Goal: Information Seeking & Learning: Learn about a topic

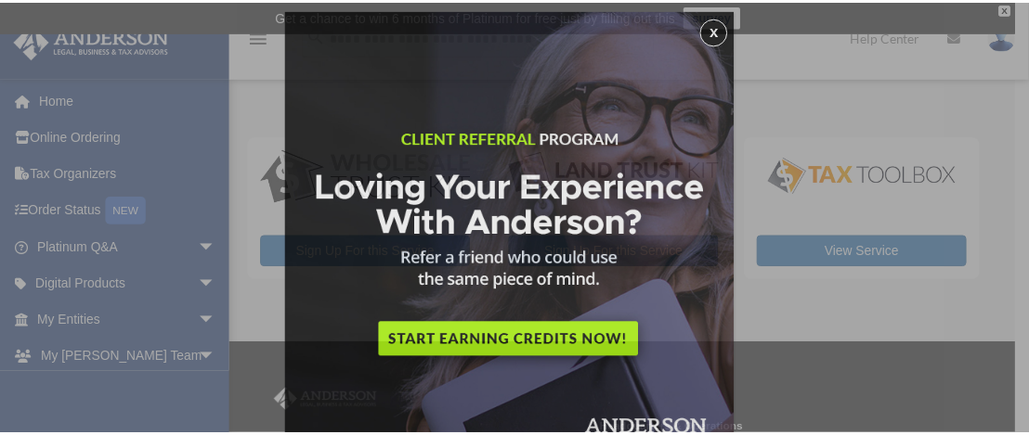
scroll to position [8, 0]
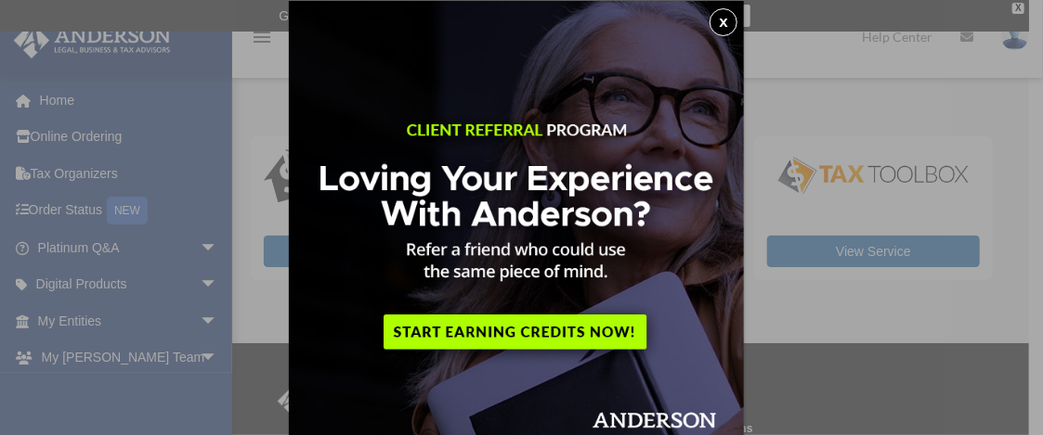
click at [725, 23] on button "x" at bounding box center [723, 22] width 28 height 28
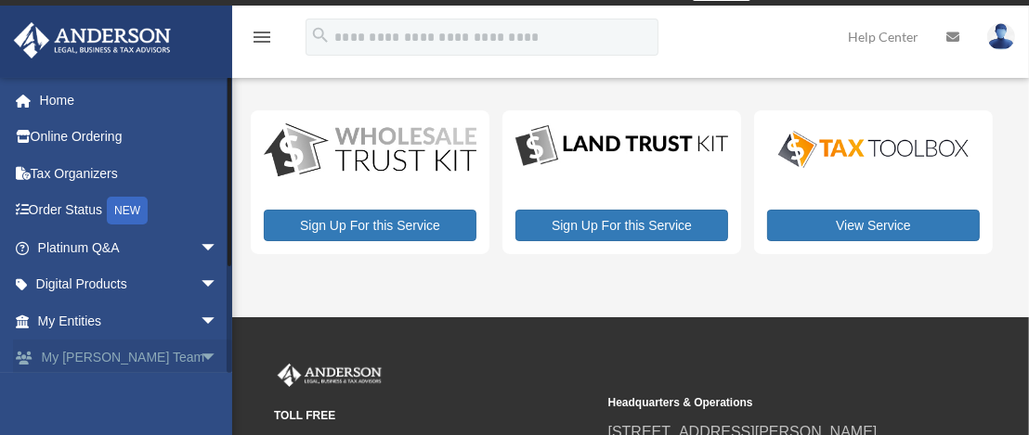
scroll to position [0, 0]
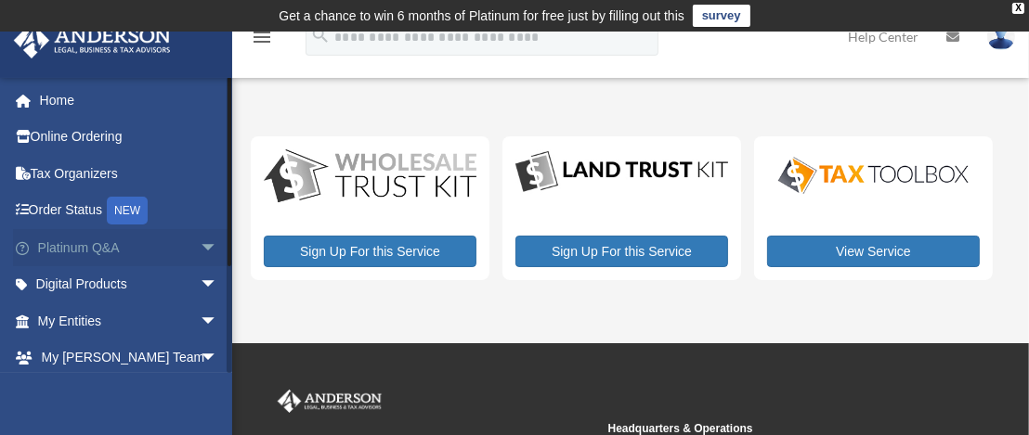
click at [200, 245] on span "arrow_drop_down" at bounding box center [218, 248] width 37 height 38
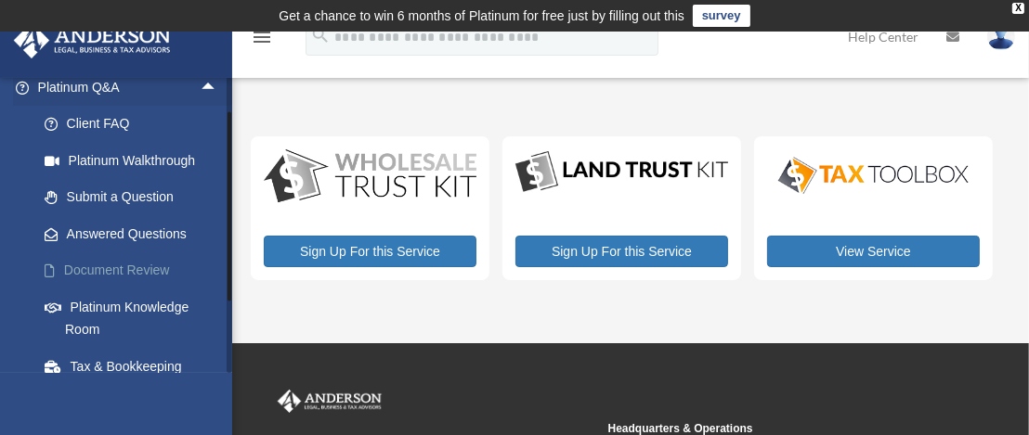
scroll to position [186, 0]
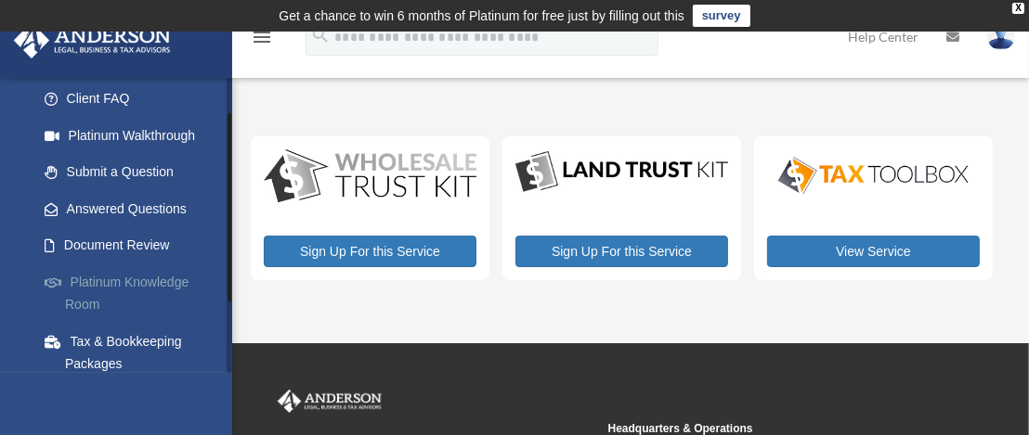
click at [98, 280] on link "Platinum Knowledge Room" at bounding box center [136, 293] width 220 height 59
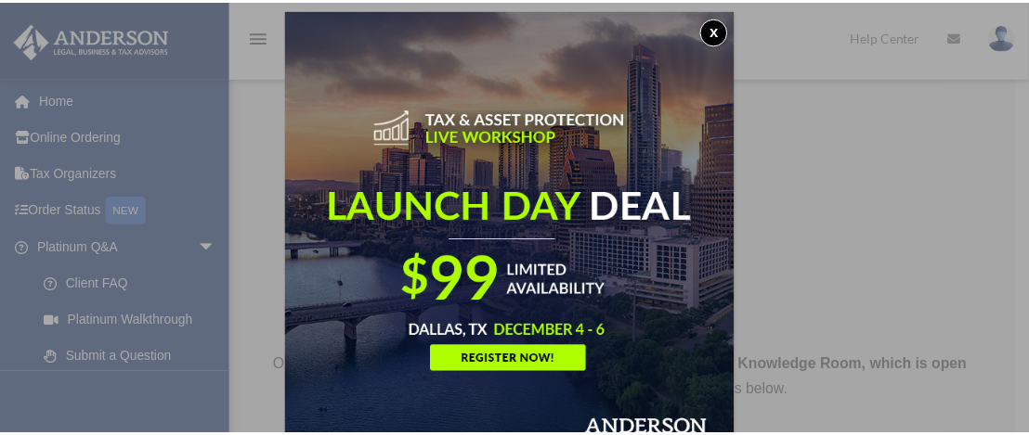
scroll to position [8, 0]
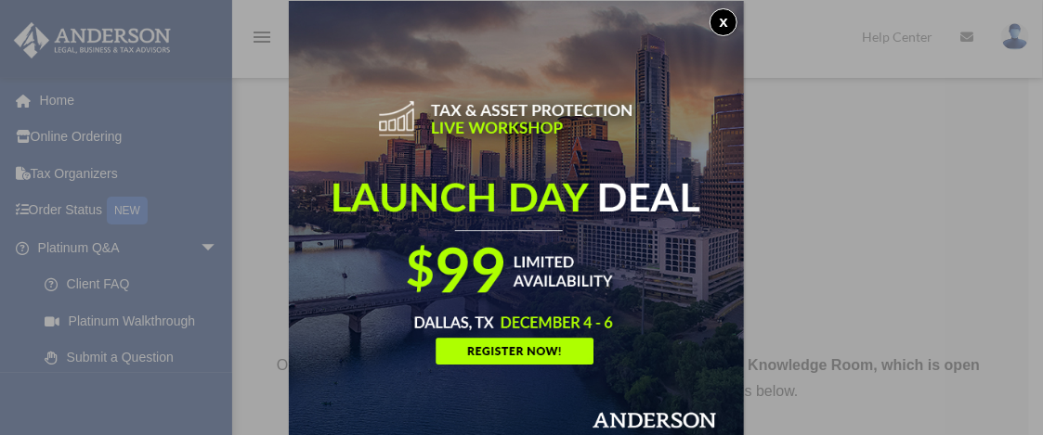
click at [725, 20] on button "x" at bounding box center [723, 22] width 28 height 28
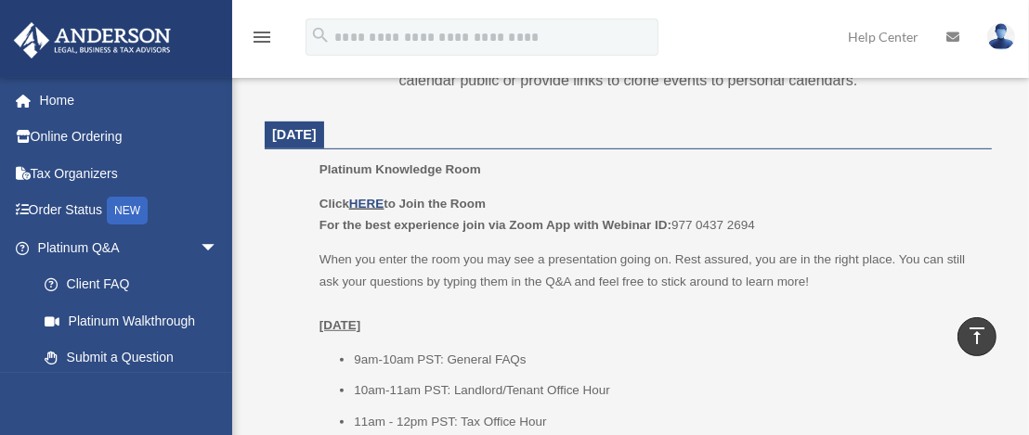
scroll to position [836, 0]
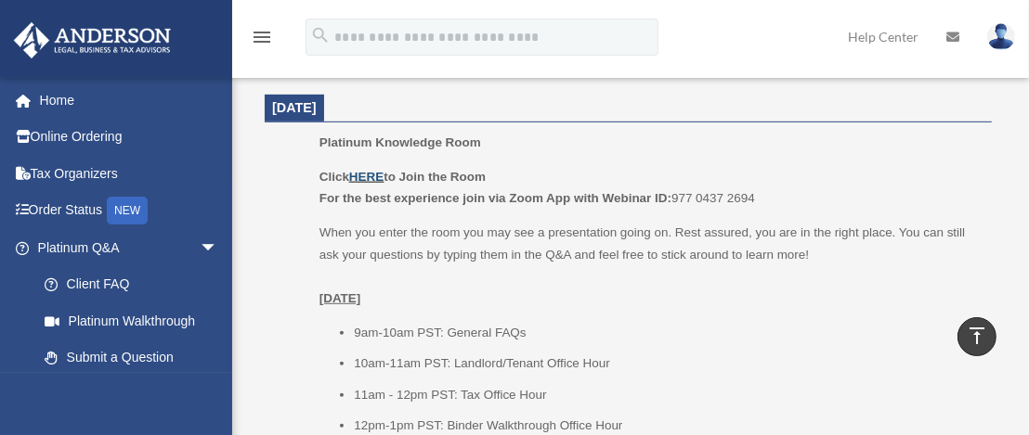
click at [364, 171] on link "HERE" at bounding box center [366, 177] width 34 height 14
